Goal: Check status: Check status

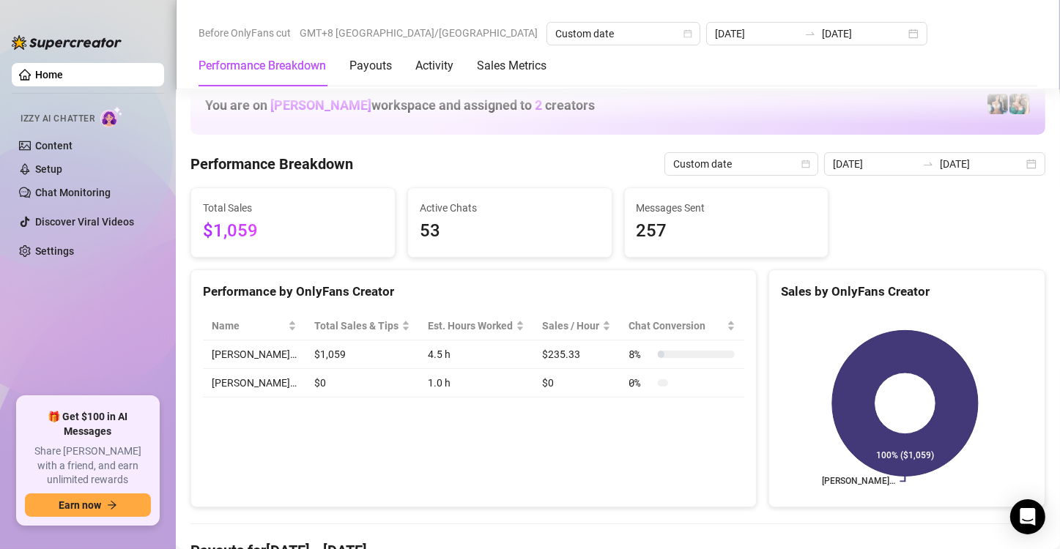
scroll to position [1856, 0]
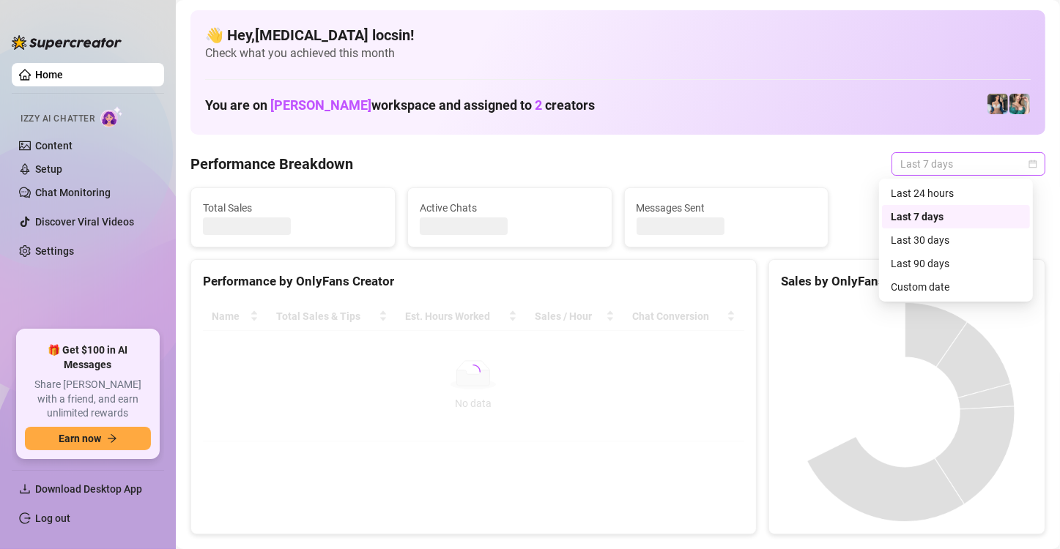
click at [916, 166] on span "Last 7 days" at bounding box center [968, 164] width 136 height 22
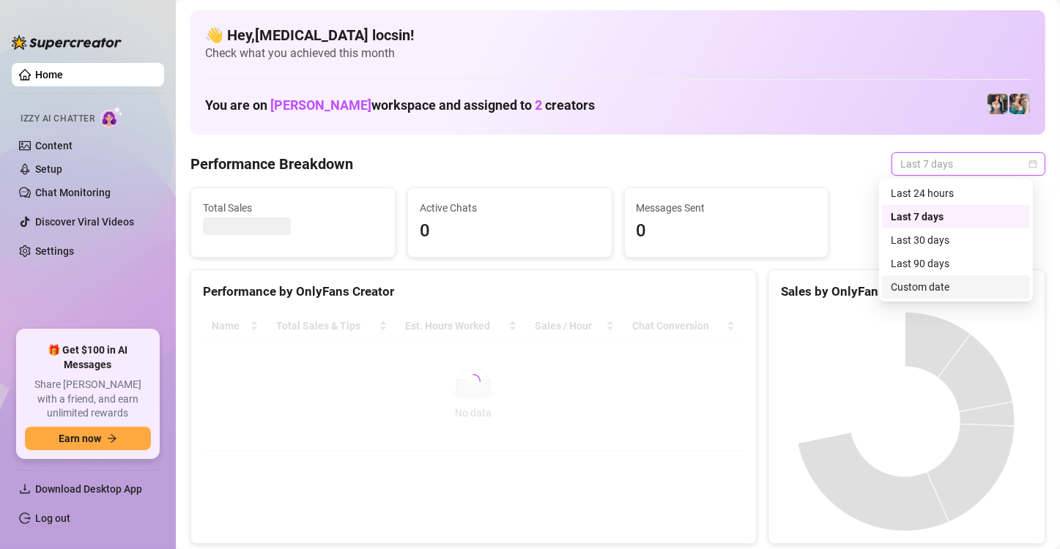
click at [927, 285] on div "Custom date" at bounding box center [955, 287] width 130 height 16
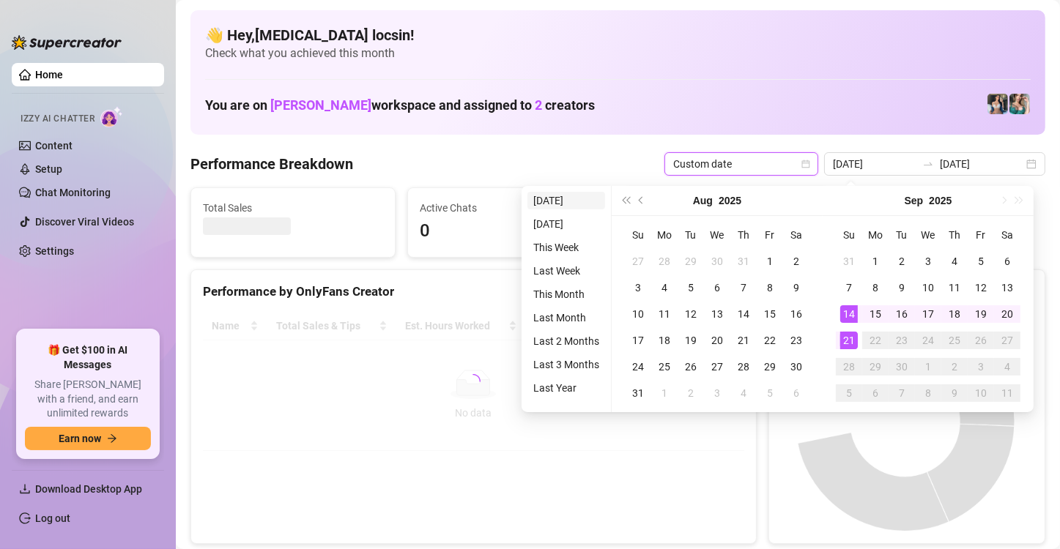
type input "2025-09-21"
click at [562, 202] on li "Today" at bounding box center [566, 201] width 78 height 18
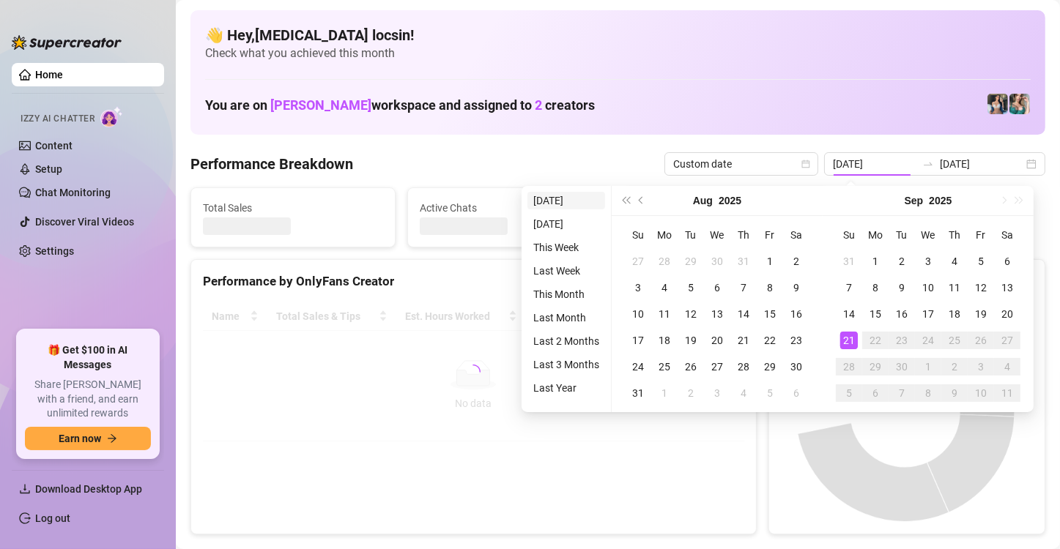
type input "2025-09-21"
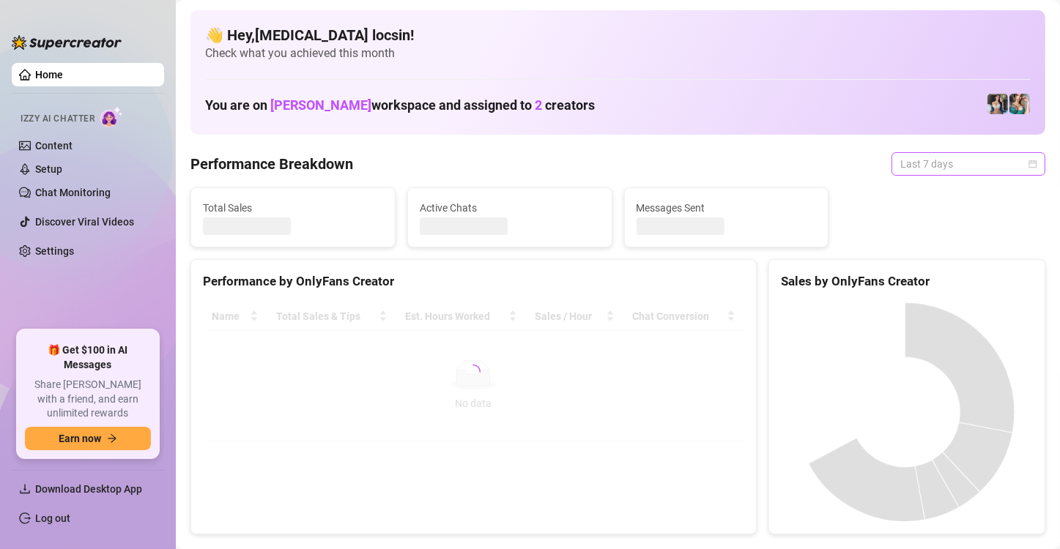
click at [914, 161] on span "Last 7 days" at bounding box center [968, 164] width 136 height 22
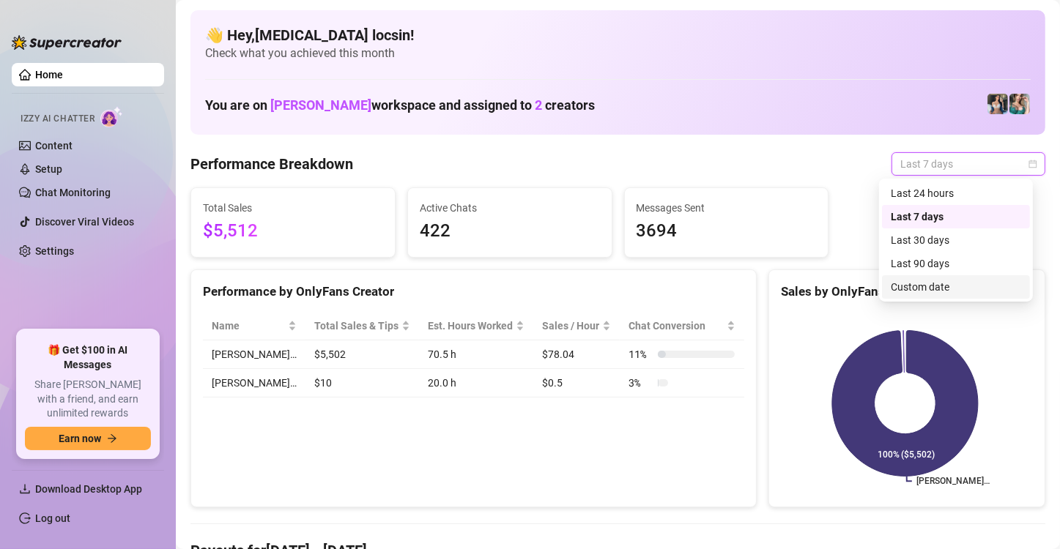
click at [923, 297] on div "Custom date" at bounding box center [956, 286] width 148 height 23
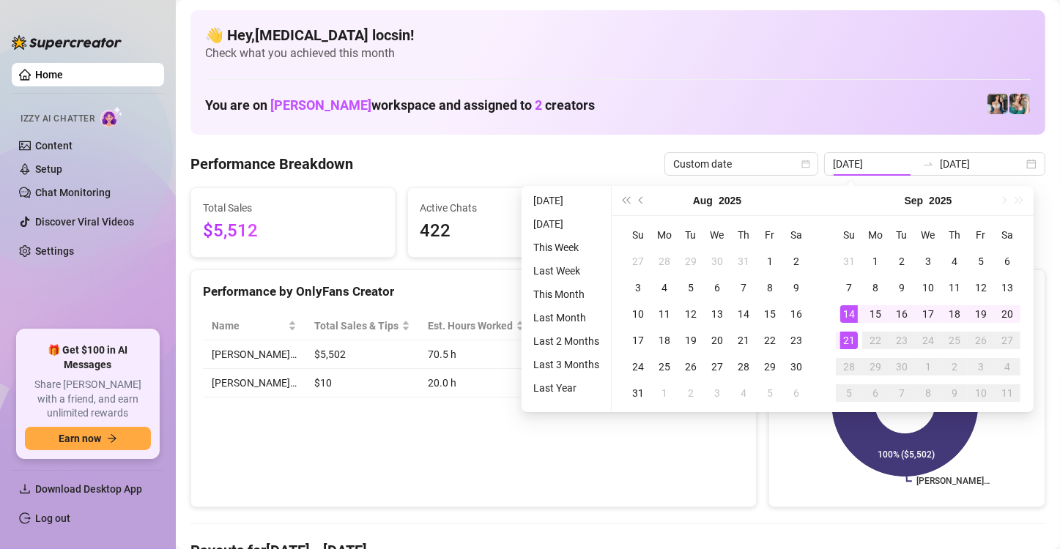
click at [577, 190] on ul "Today Yesterday This Week Last Week This Month Last Month Last 2 Months Last 3 …" at bounding box center [566, 299] width 90 height 226
type input "2025-09-21"
click at [558, 196] on li "Today" at bounding box center [566, 201] width 78 height 18
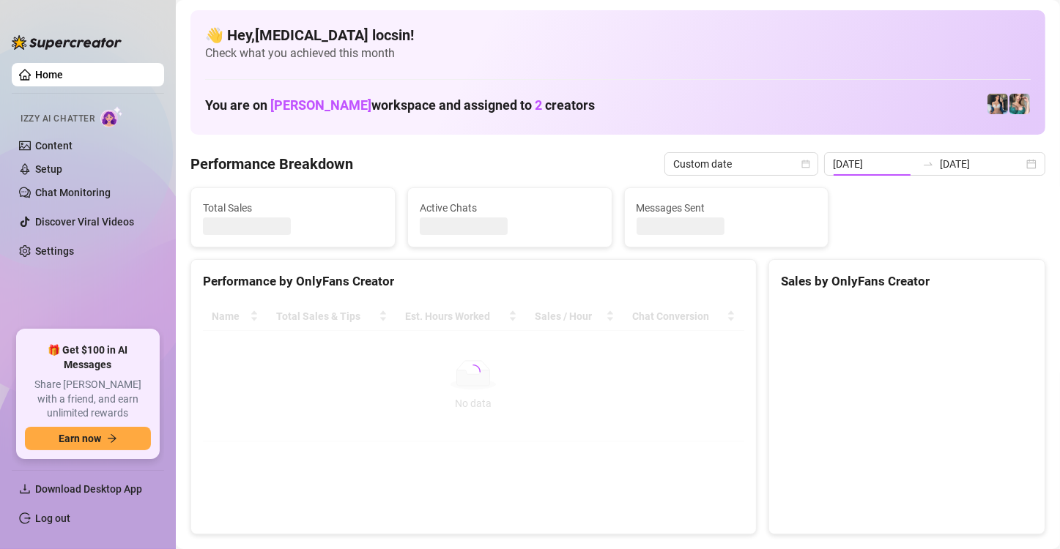
type input "2025-09-21"
